Goal: Leave review/rating: Share an evaluation or opinion about a product, service, or content

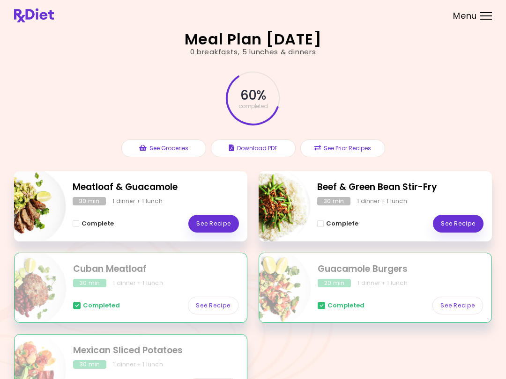
click at [452, 221] on link "See Recipe" at bounding box center [458, 224] width 51 height 18
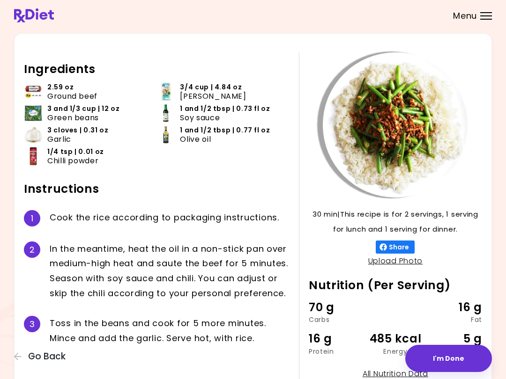
scroll to position [71, 0]
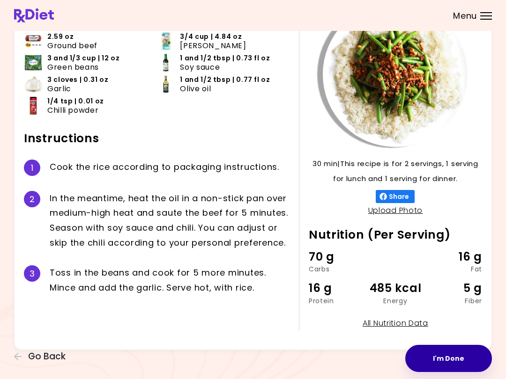
click at [443, 361] on button "I'm Done" at bounding box center [448, 358] width 87 height 27
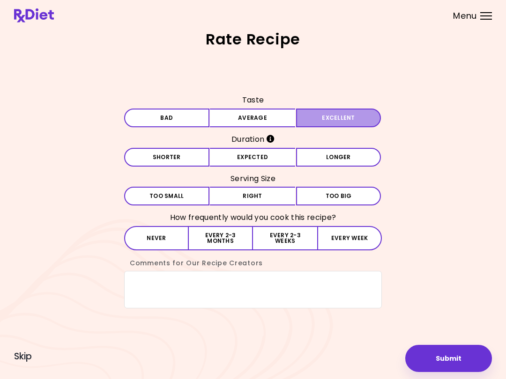
click at [352, 117] on button "Excellent" at bounding box center [338, 118] width 85 height 19
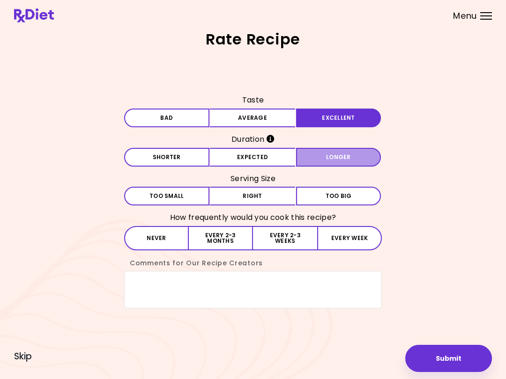
click at [345, 156] on button "Longer" at bounding box center [338, 157] width 85 height 19
click at [284, 195] on button "Right" at bounding box center [252, 196] width 85 height 19
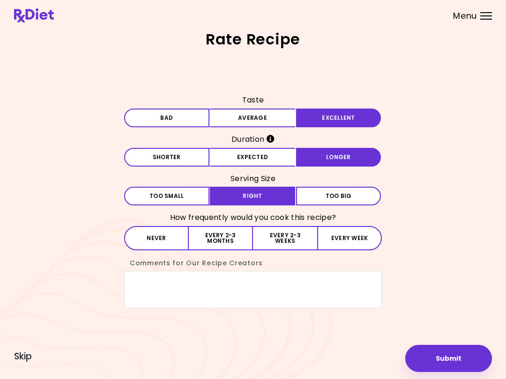
click at [284, 236] on button "Every 2-3 weeks" at bounding box center [285, 238] width 64 height 24
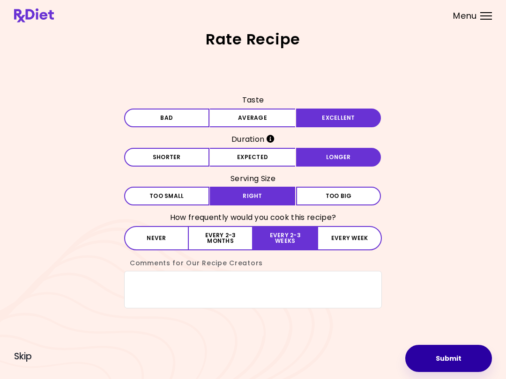
click at [458, 364] on button "Submit" at bounding box center [448, 358] width 87 height 27
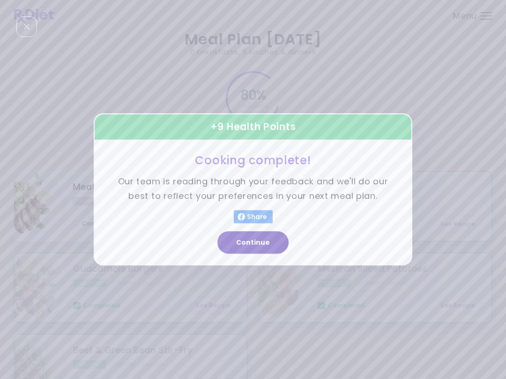
click at [276, 238] on button "Continue" at bounding box center [252, 243] width 71 height 22
